Goal: Information Seeking & Learning: Learn about a topic

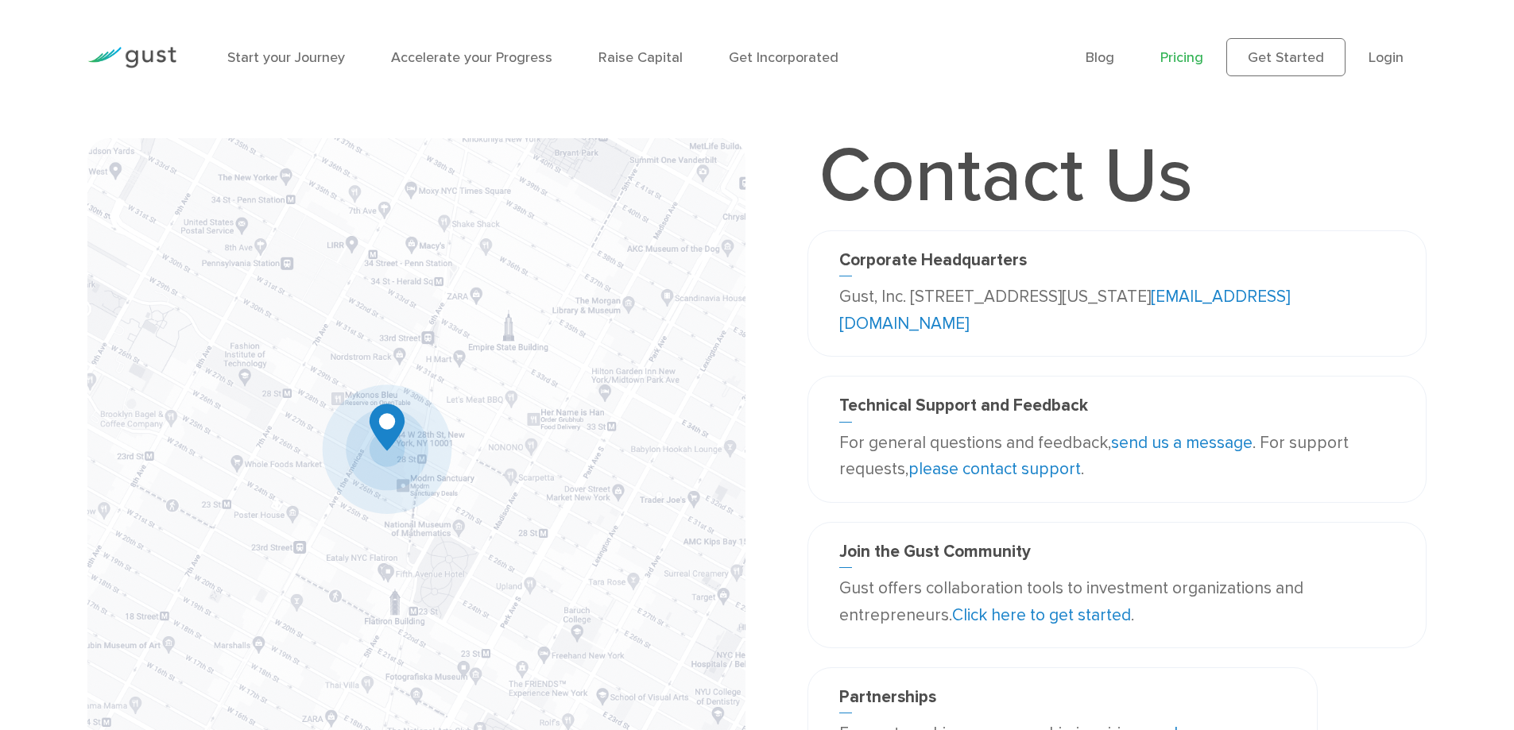
click at [1180, 58] on link "Pricing" at bounding box center [1181, 57] width 43 height 17
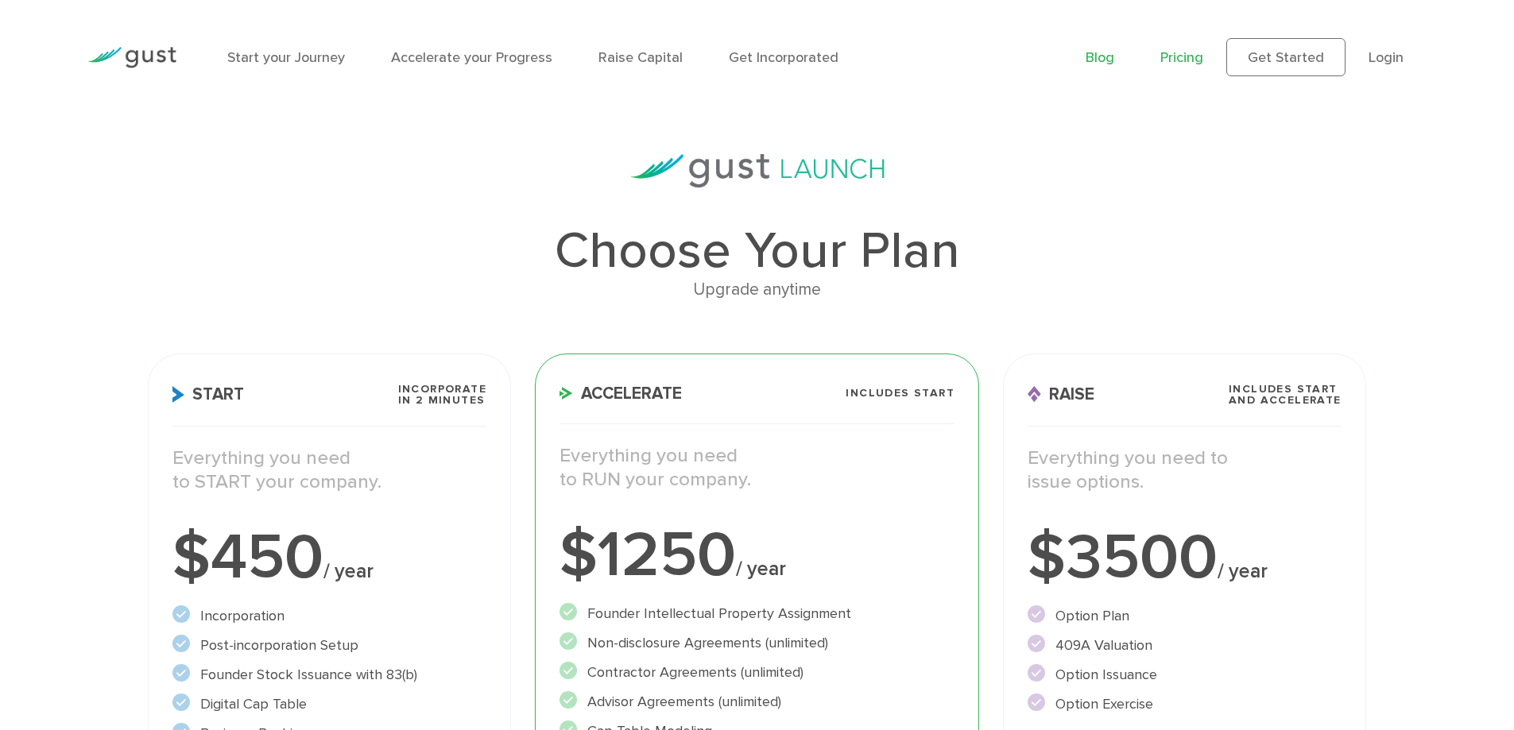
click at [1098, 58] on link "Blog" at bounding box center [1100, 57] width 29 height 17
